Goal: Find specific page/section: Find specific page/section

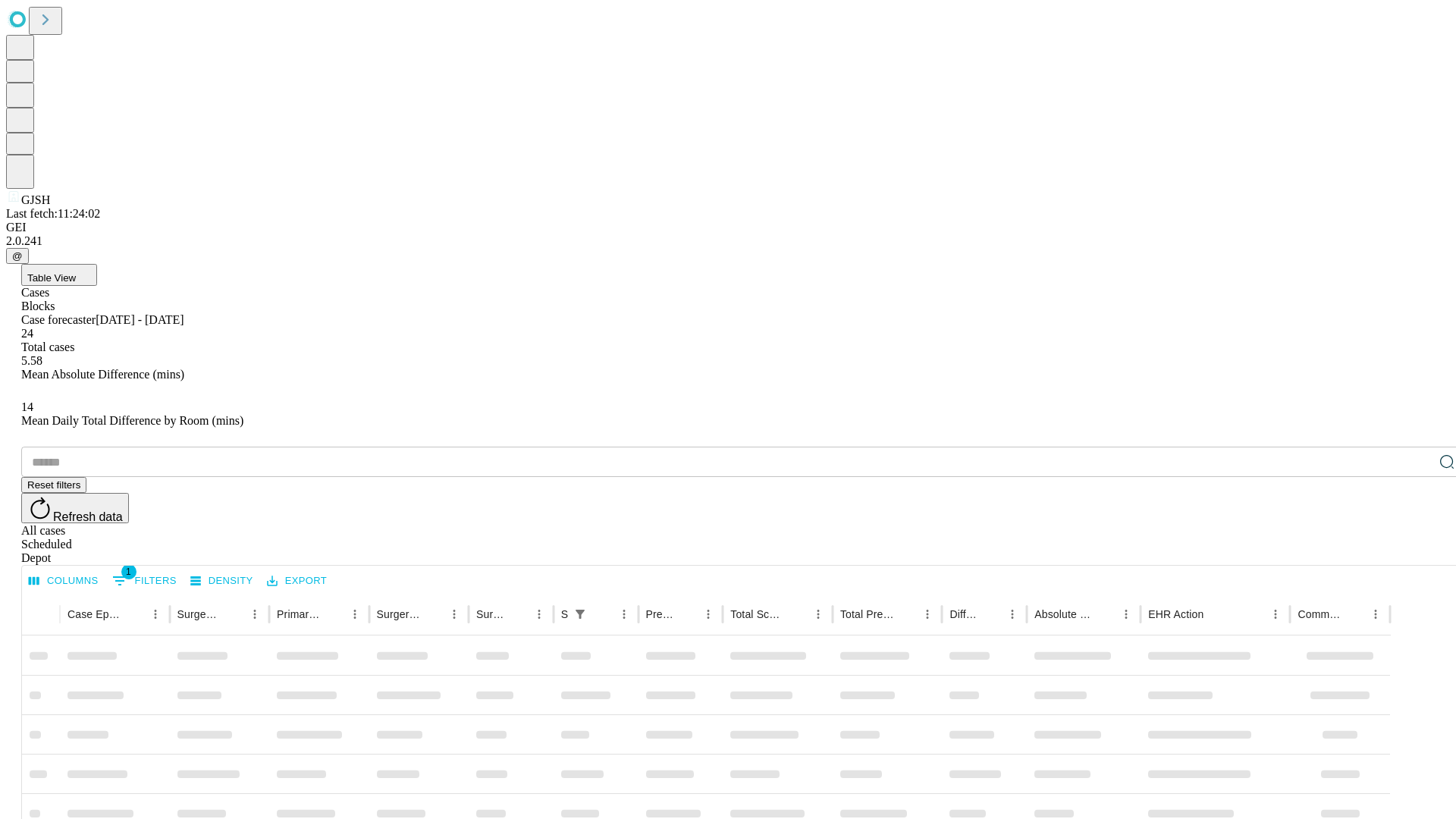
click at [1416, 551] on div "Depot" at bounding box center [742, 558] width 1443 height 14
